Goal: Transaction & Acquisition: Subscribe to service/newsletter

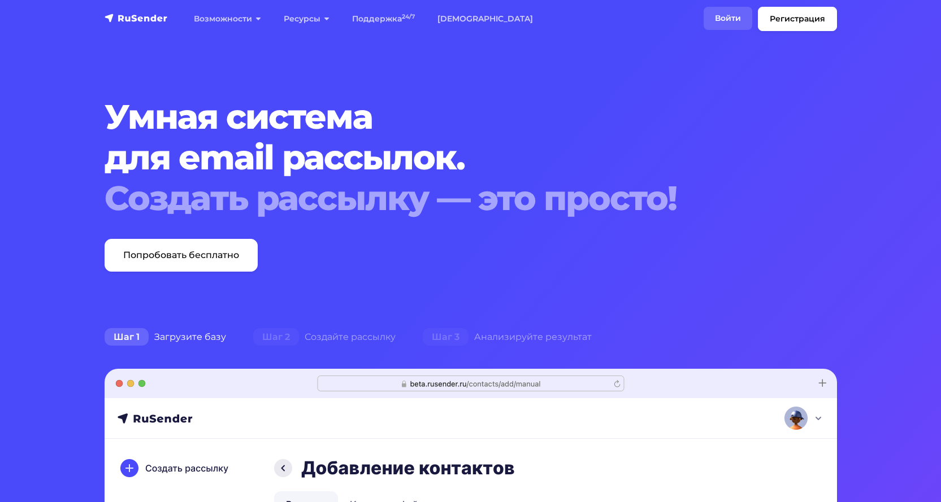
click at [722, 13] on link "Войти" at bounding box center [727, 18] width 49 height 23
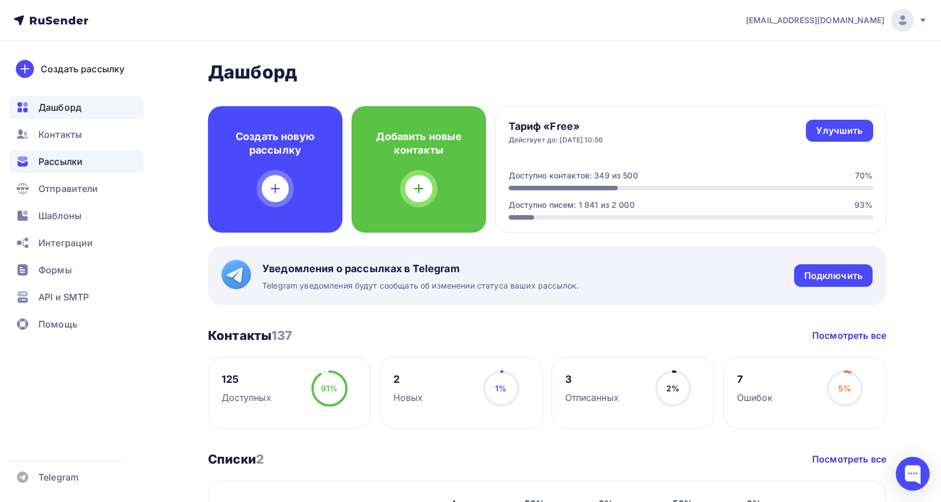
click at [66, 162] on span "Рассылки" at bounding box center [60, 162] width 44 height 14
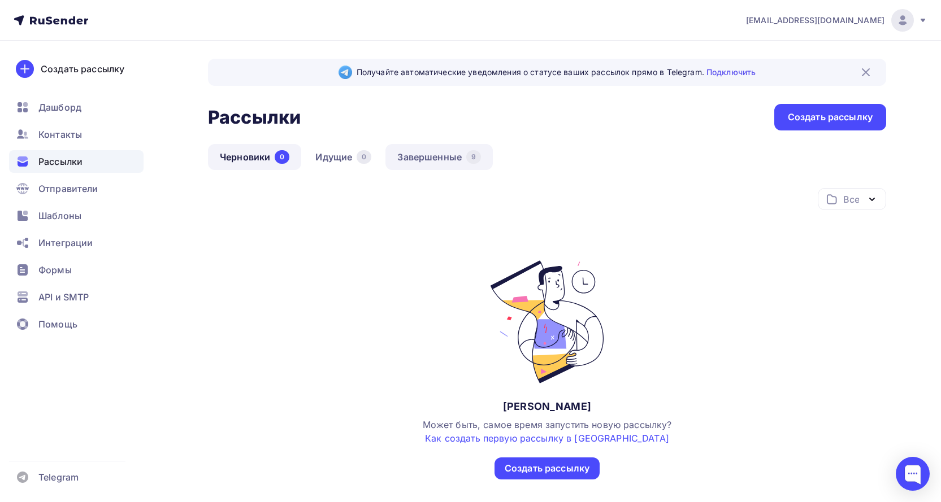
click at [429, 157] on link "Завершенные 9" at bounding box center [438, 157] width 107 height 26
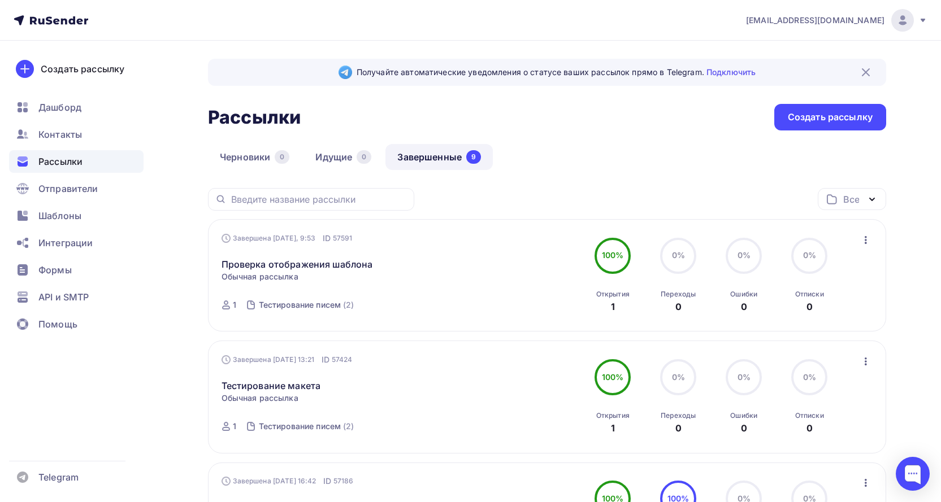
click at [62, 158] on span "Рассылки" at bounding box center [60, 162] width 44 height 14
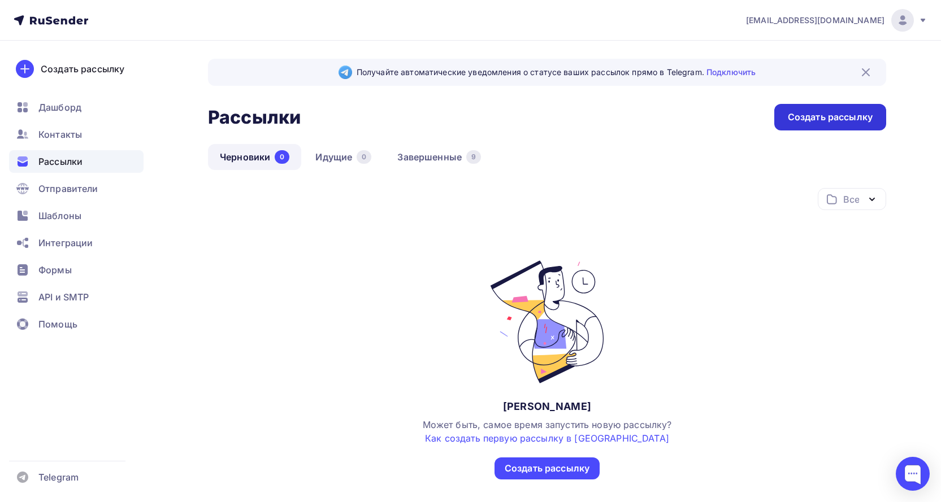
click at [824, 119] on div "Создать рассылку" at bounding box center [830, 117] width 85 height 13
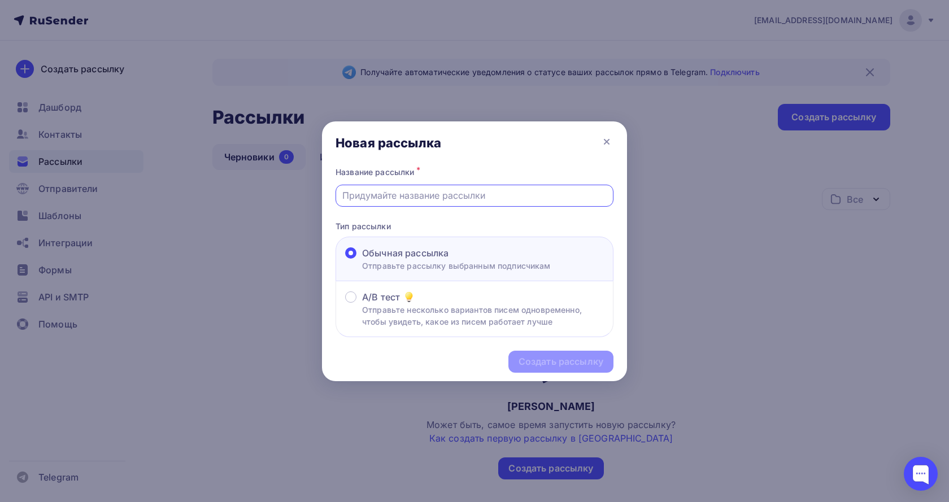
click at [417, 195] on input "text" at bounding box center [474, 196] width 265 height 14
type input "Р"
type input "Услуги ГПТ"
click at [597, 359] on div "Создать рассылку" at bounding box center [561, 361] width 85 height 13
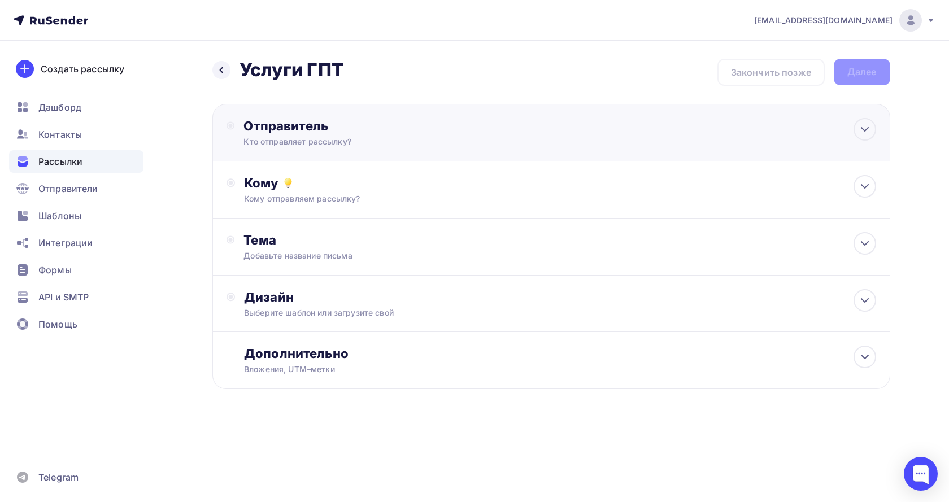
click at [559, 127] on div "Отправитель Кто отправляет рассылку? Email * Выберите отправителя [EMAIL_ADDRES…" at bounding box center [551, 133] width 678 height 58
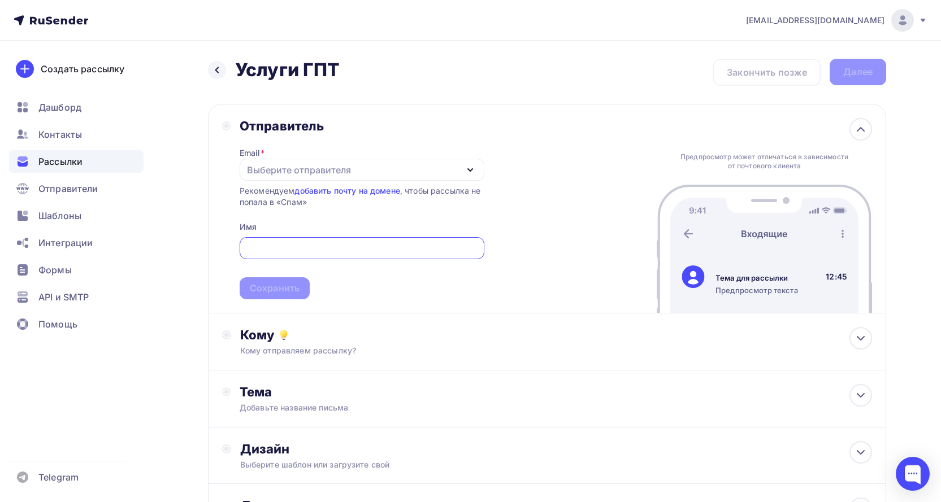
click at [474, 167] on icon "button" at bounding box center [470, 170] width 14 height 14
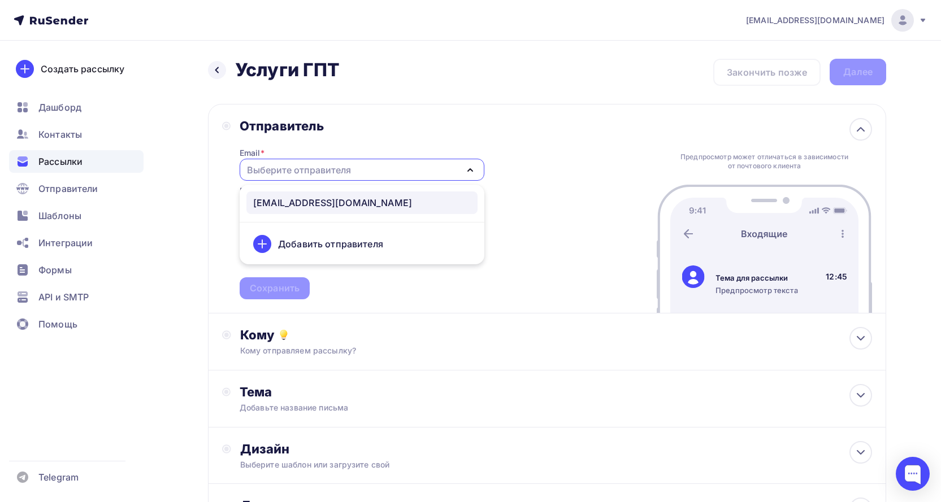
click at [346, 202] on div "[EMAIL_ADDRESS][DOMAIN_NAME]" at bounding box center [332, 203] width 159 height 14
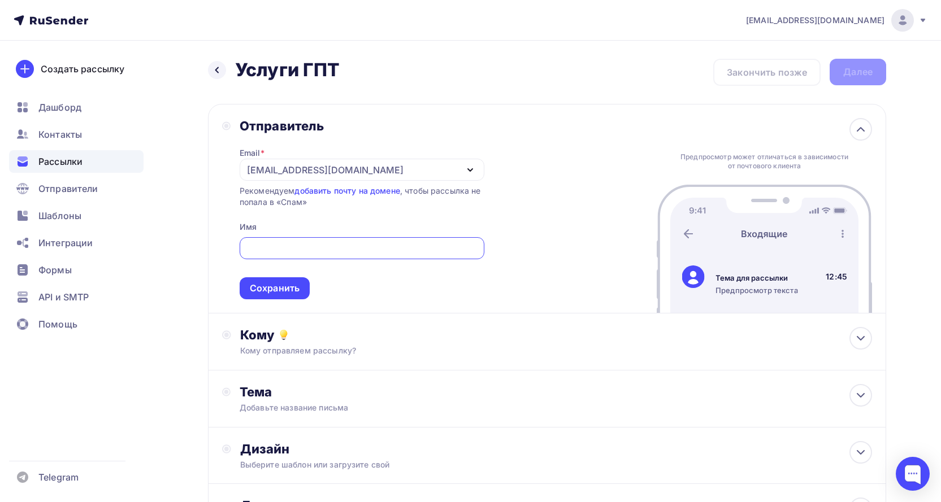
click at [332, 249] on input "text" at bounding box center [362, 249] width 232 height 14
type input "ООО НВП Диамет"
click at [255, 292] on div "Сохранить" at bounding box center [275, 288] width 50 height 13
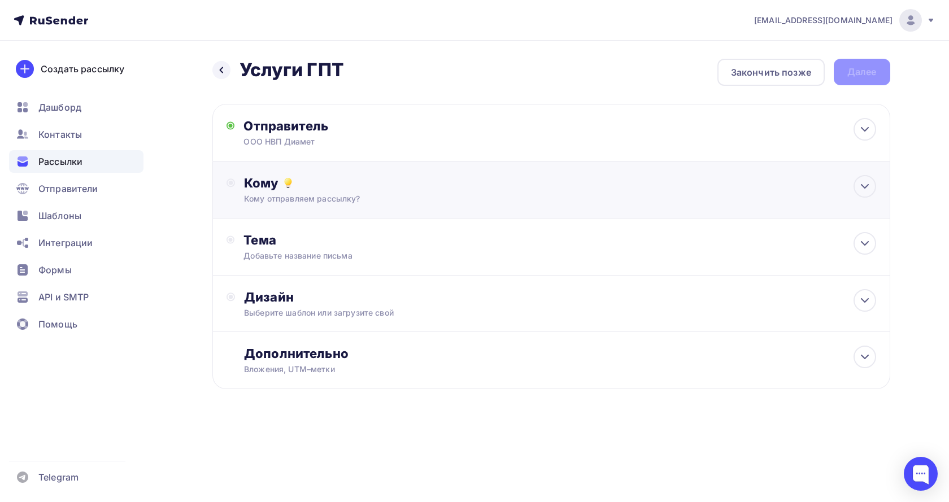
click at [377, 191] on div "Кому Кому отправляем рассылку? Списки получателей Выберите список Все списки id…" at bounding box center [560, 189] width 632 height 29
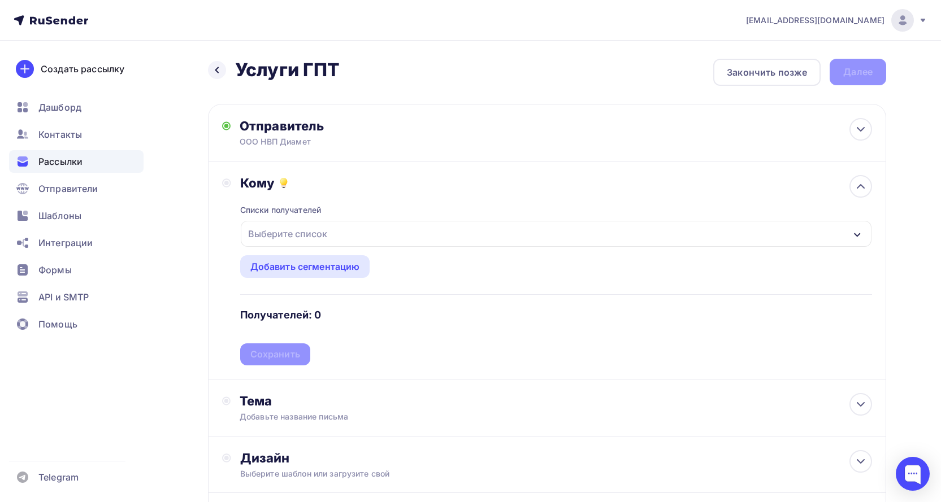
click at [854, 236] on icon "button" at bounding box center [857, 235] width 9 height 9
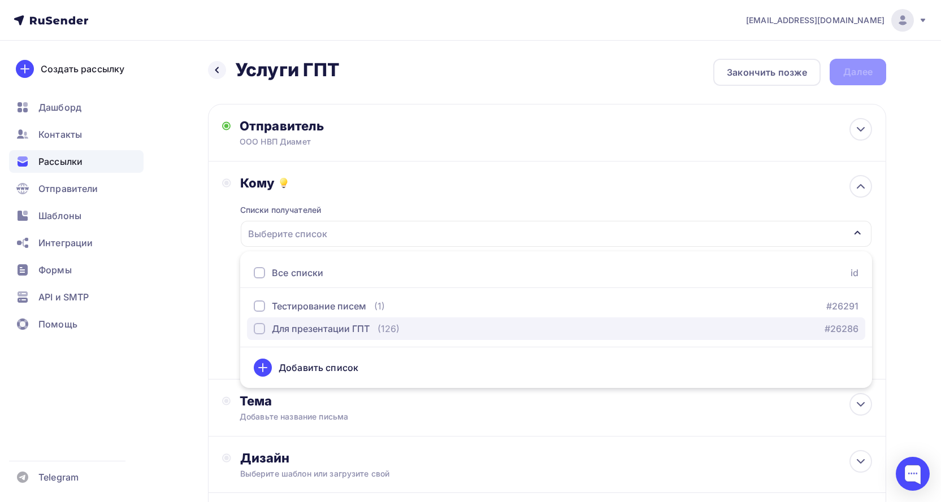
click at [259, 329] on div "button" at bounding box center [259, 328] width 11 height 11
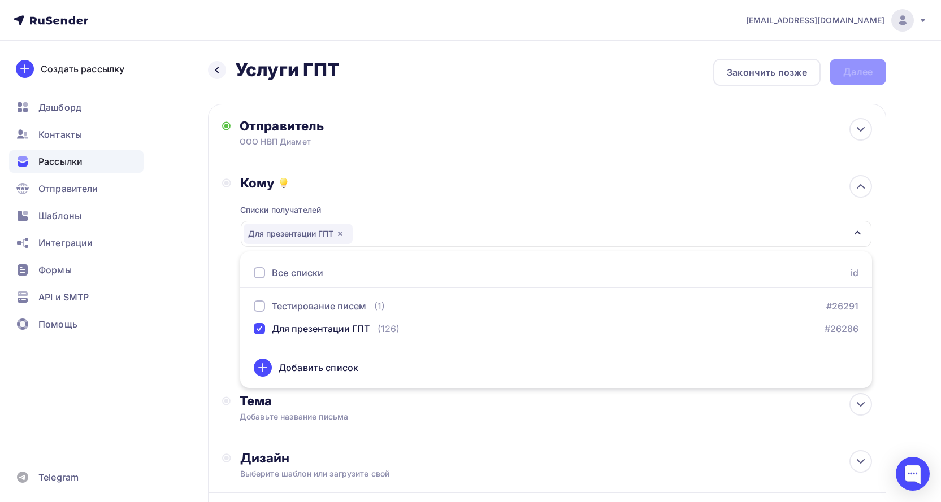
click at [227, 338] on div "Кому Списки получателей Для презентации ГПТ Все списки id Тестирование писем (1…" at bounding box center [547, 270] width 650 height 190
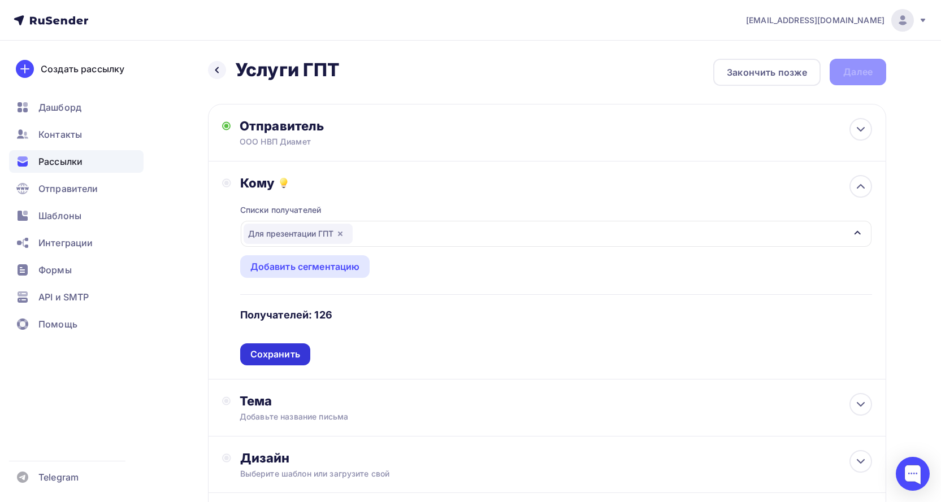
click at [281, 351] on div "Сохранить" at bounding box center [275, 354] width 50 height 13
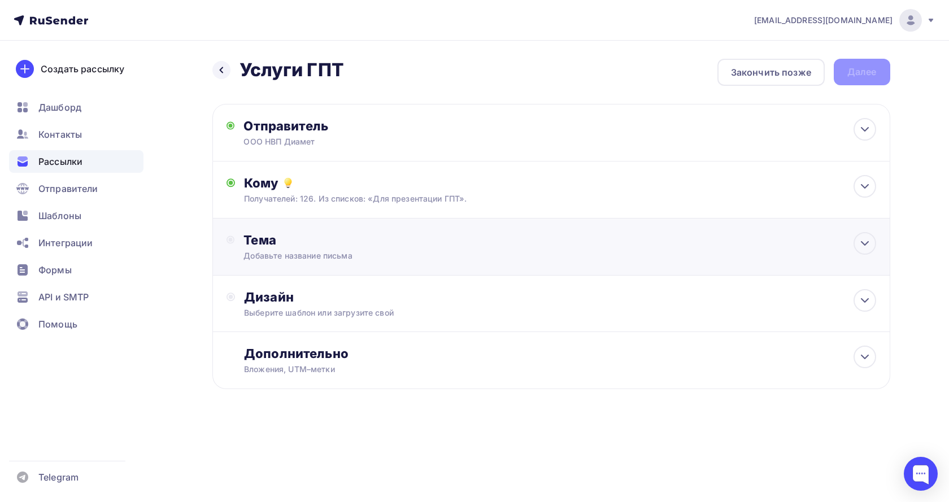
click at [418, 248] on div "Тема Добавьте название письма Тема * Рекомендуем использовать не более 150 симв…" at bounding box center [355, 246] width 223 height 29
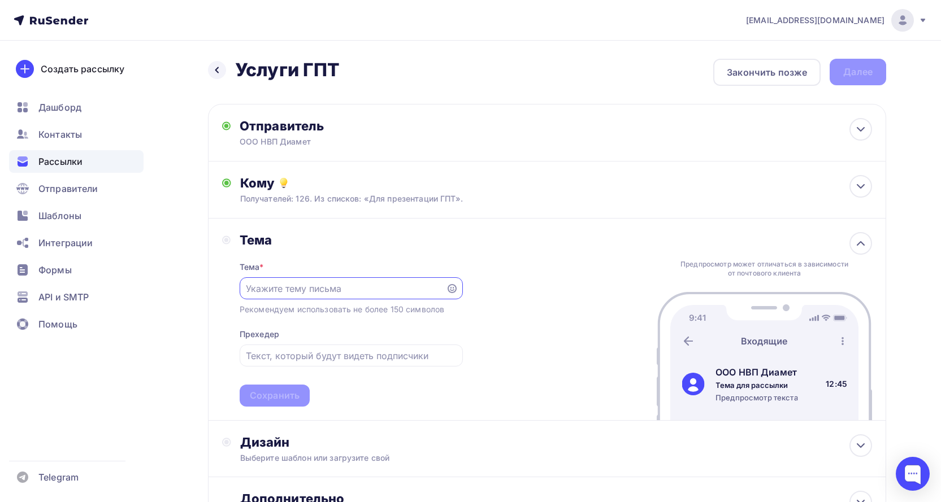
click at [377, 286] on input "text" at bounding box center [342, 289] width 193 height 14
type input "ООО НВП Диамет | Предложение по ремонту и обслуживанию грузоподъемной техники"
click at [226, 352] on div "Тема Тема * ООО НВП Диамет | Предложение по ремонту и обслуживанию грузоподъемн…" at bounding box center [342, 319] width 241 height 175
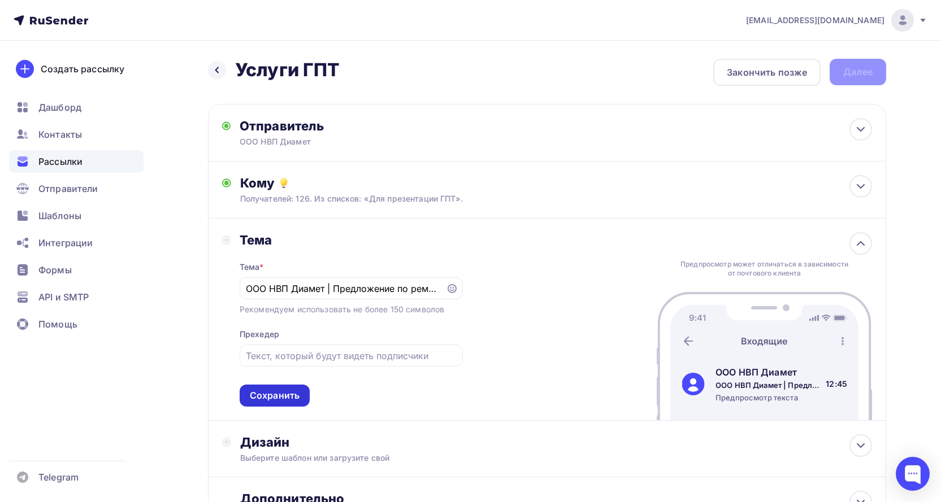
click at [294, 394] on div "Сохранить" at bounding box center [275, 395] width 50 height 13
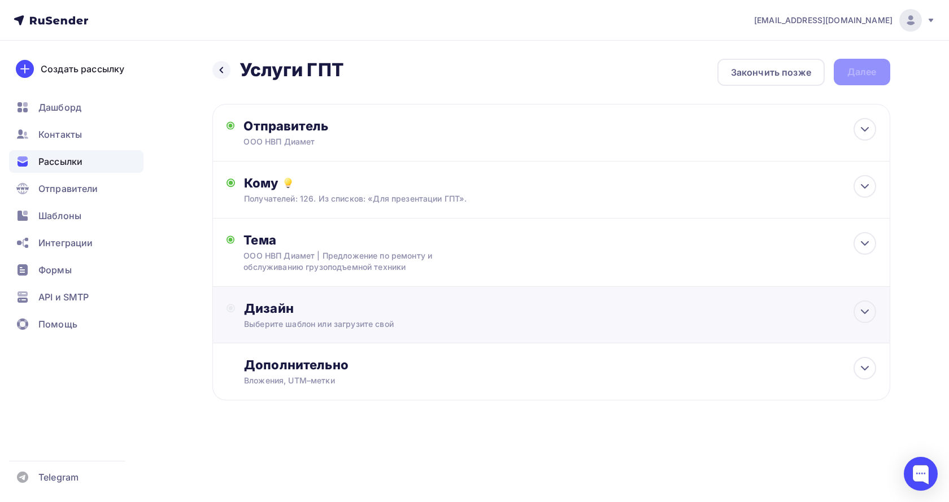
click at [354, 310] on div "Дизайн" at bounding box center [560, 309] width 632 height 16
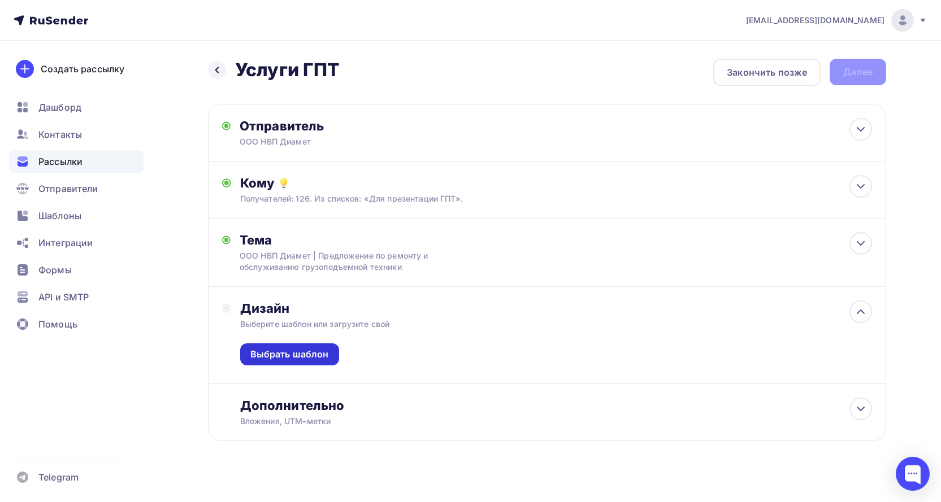
click at [291, 352] on div "Выбрать шаблон" at bounding box center [289, 354] width 79 height 13
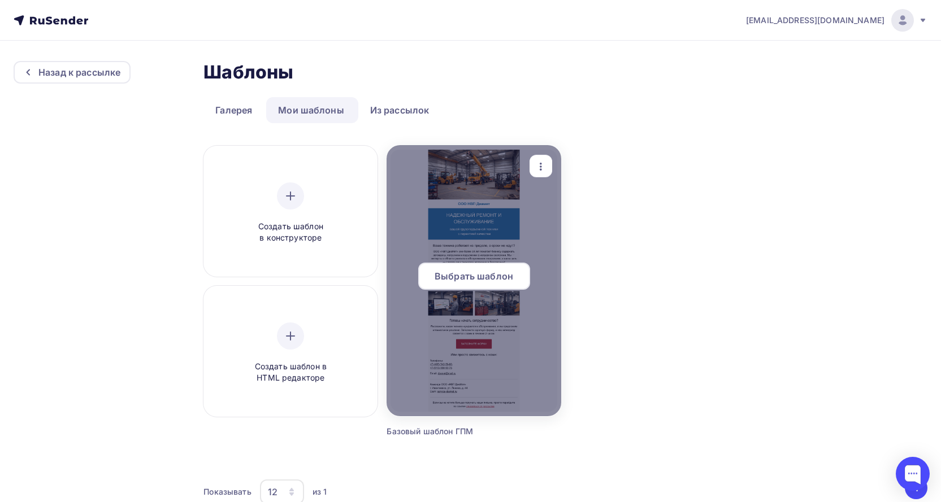
click at [471, 276] on span "Выбрать шаблон" at bounding box center [474, 277] width 79 height 14
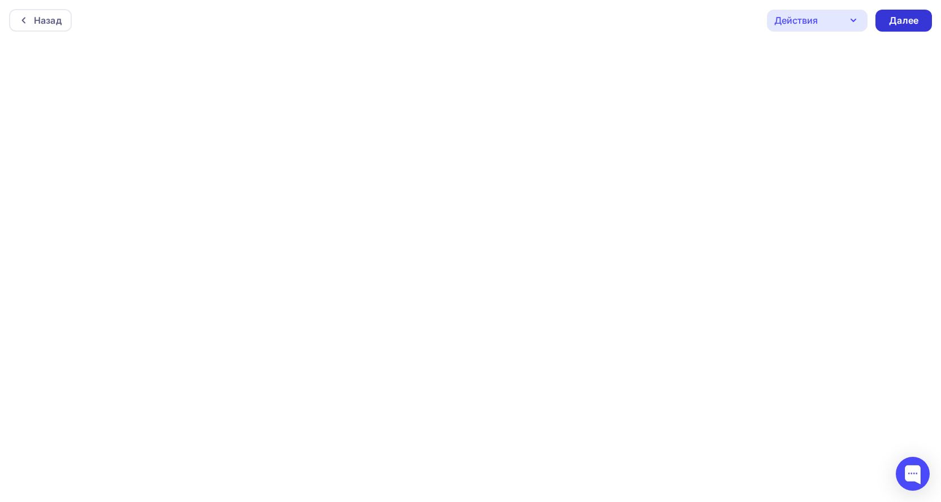
click at [904, 13] on div "Далее" at bounding box center [903, 21] width 57 height 22
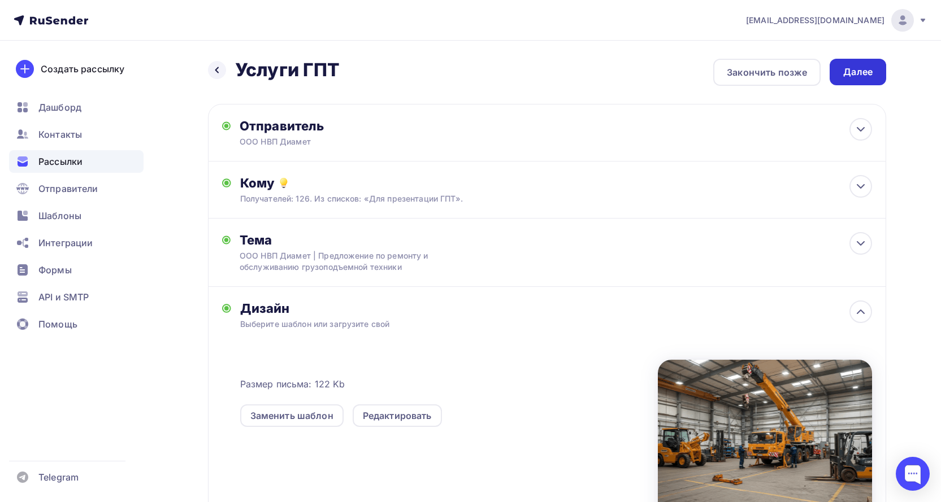
click at [858, 72] on div "Далее" at bounding box center [857, 72] width 29 height 13
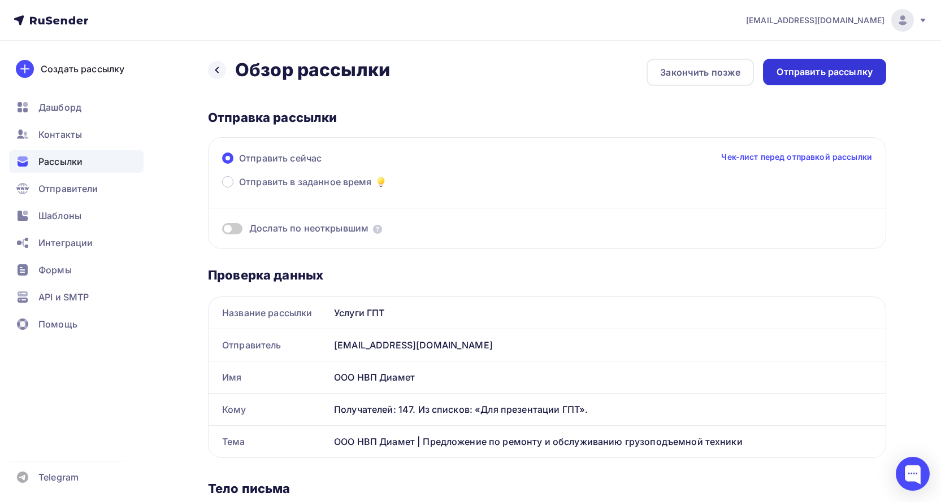
click at [791, 70] on div "Отправить рассылку" at bounding box center [824, 72] width 96 height 13
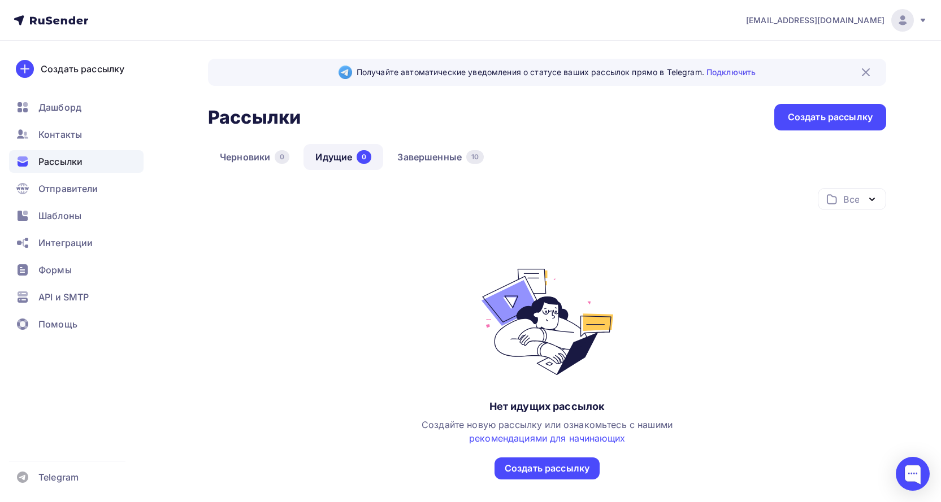
click at [234, 34] on nav "diamet@mail.ru Аккаунт Тарифы Выйти Создать рассылку Дашборд Контакты Рассылки …" at bounding box center [470, 20] width 941 height 41
click at [435, 155] on link "Завершенные 10" at bounding box center [440, 157] width 110 height 26
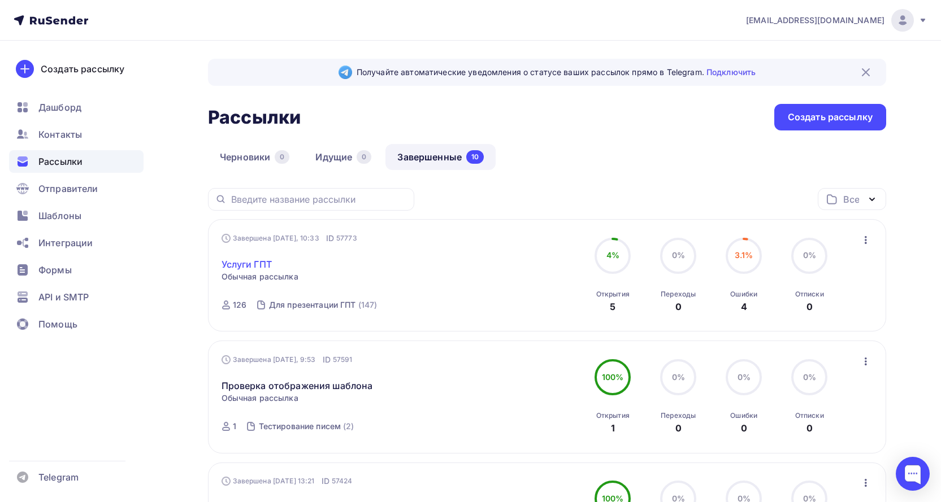
click at [264, 263] on link "Услуги ГПТ" at bounding box center [246, 265] width 50 height 14
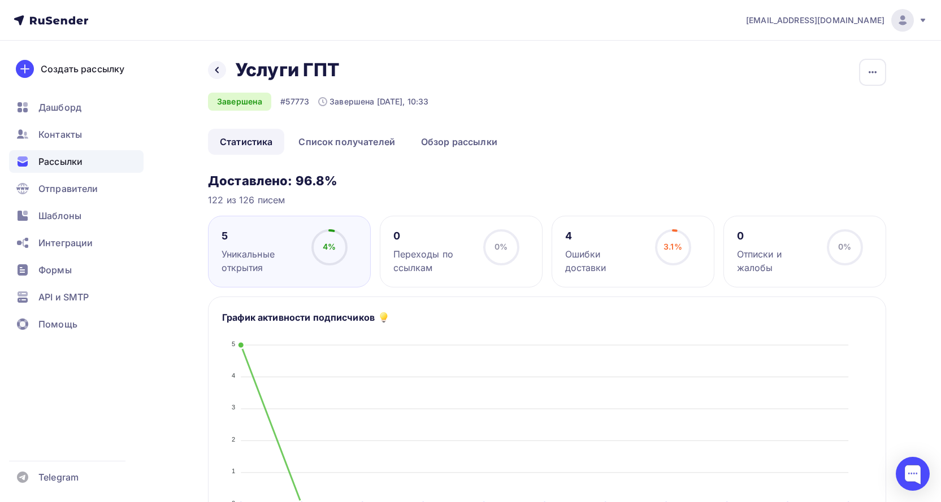
click at [617, 261] on div "4 Ошибки доставки 3.1% 3.1%" at bounding box center [632, 252] width 163 height 72
